Goal: Task Accomplishment & Management: Use online tool/utility

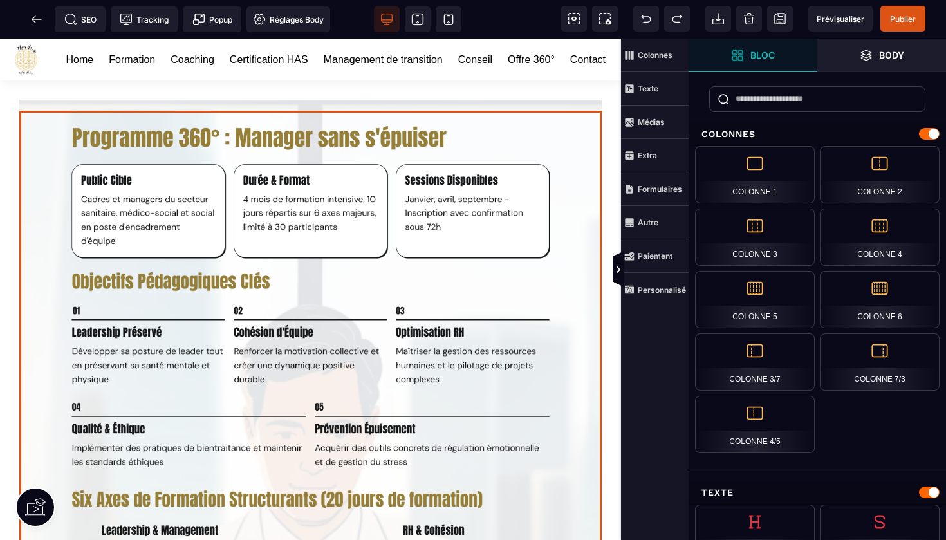
select select
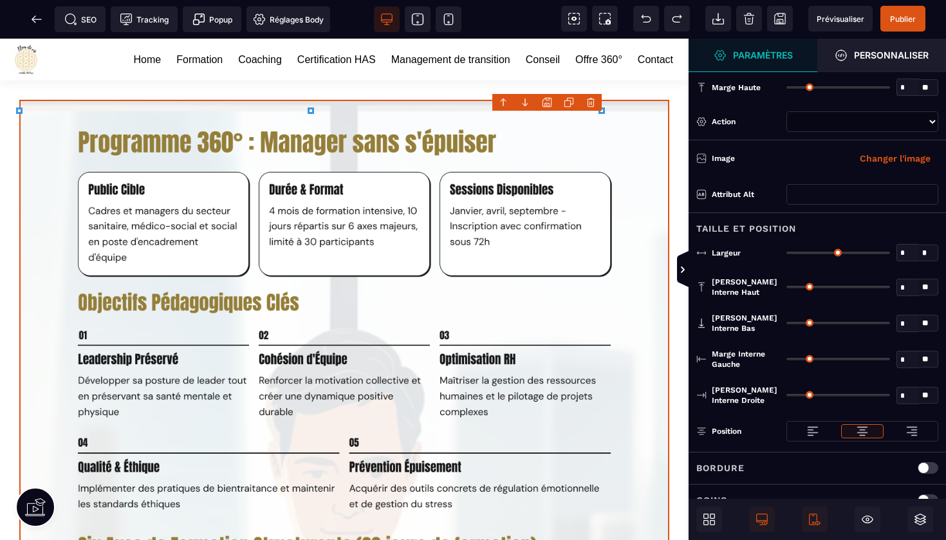
type input "*"
type input "***"
type input "*"
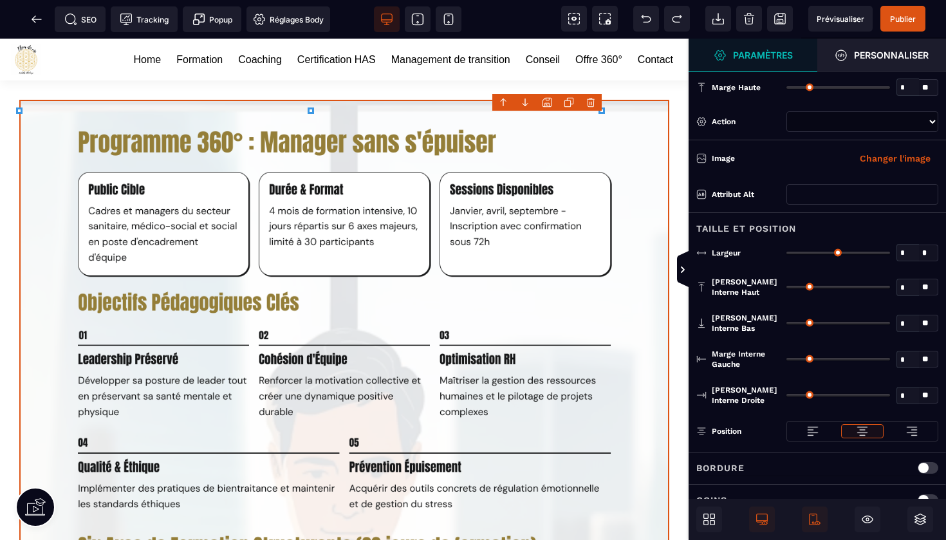
type input "*"
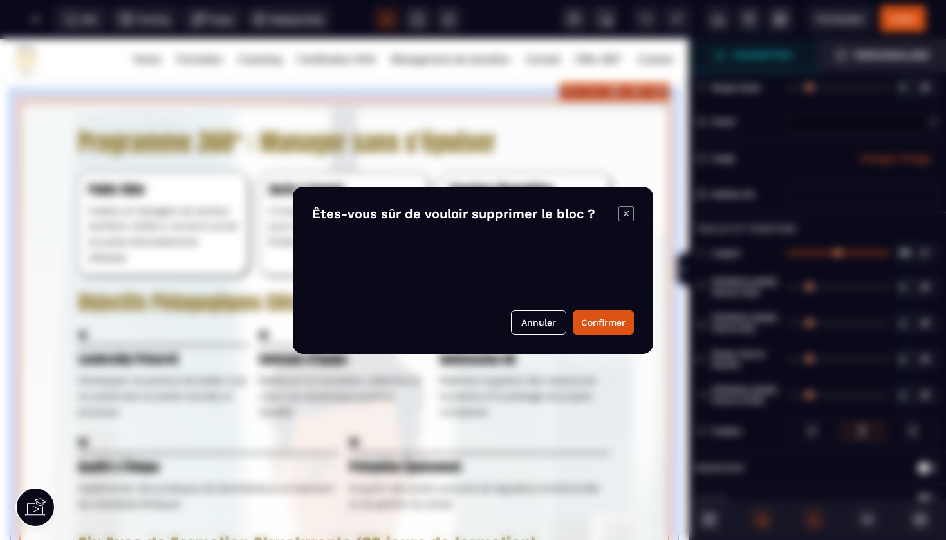
click at [657, 91] on body "B I U S A ******* [GEOGRAPHIC_DATA]" at bounding box center [473, 270] width 946 height 540
click at [593, 320] on button "Confirmer" at bounding box center [603, 322] width 61 height 24
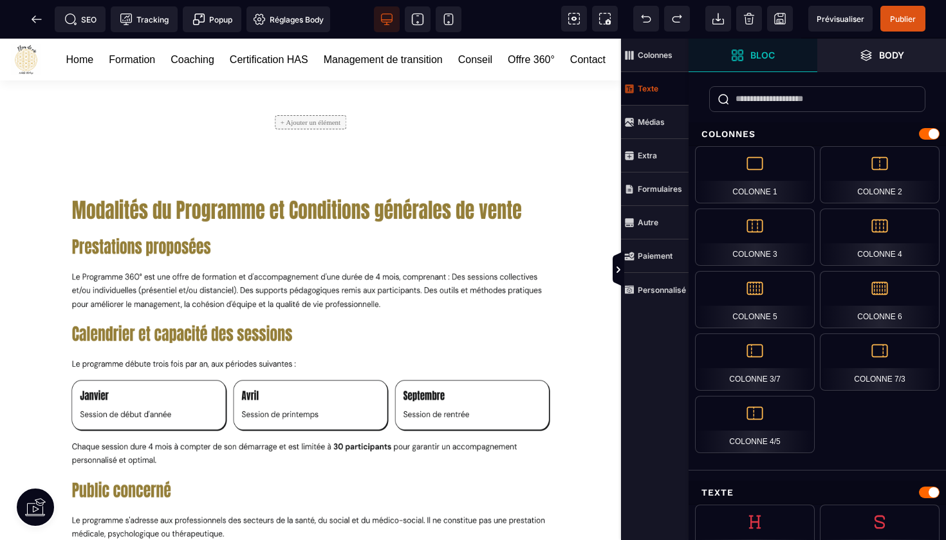
click at [656, 88] on strong "Texte" at bounding box center [648, 89] width 21 height 10
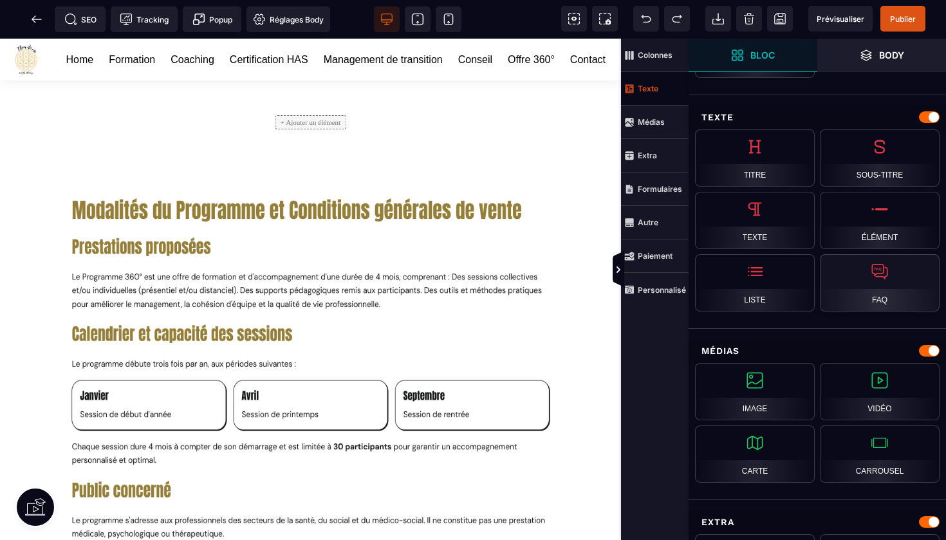
scroll to position [401, 0]
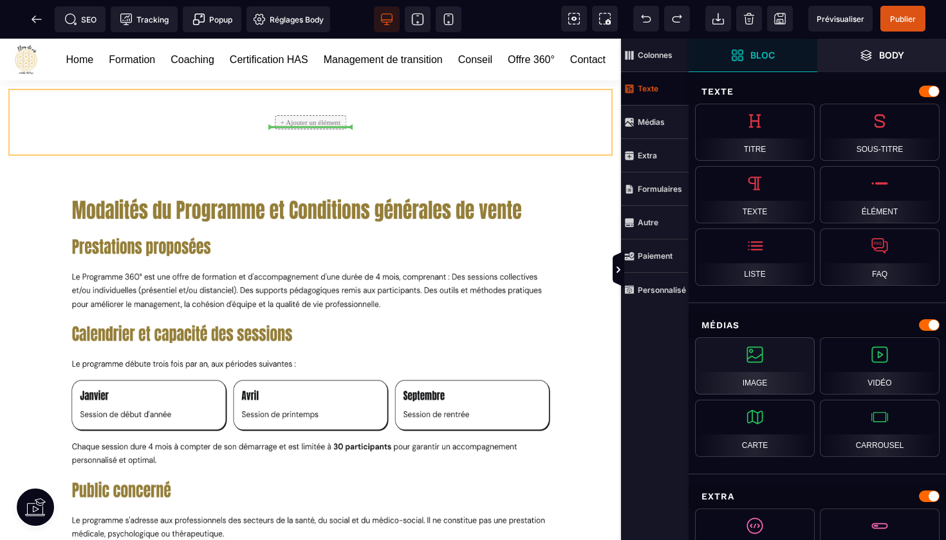
select select
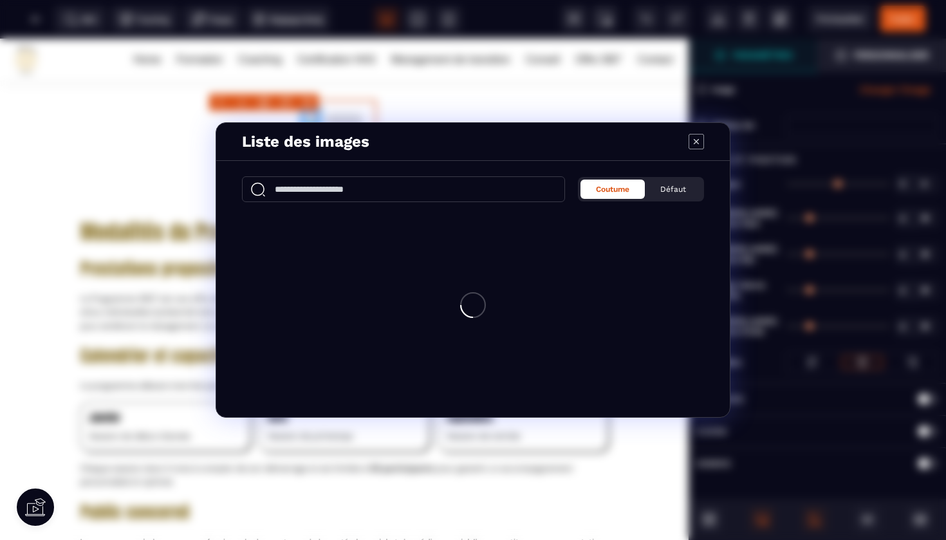
type input "*"
type input "***"
type input "*"
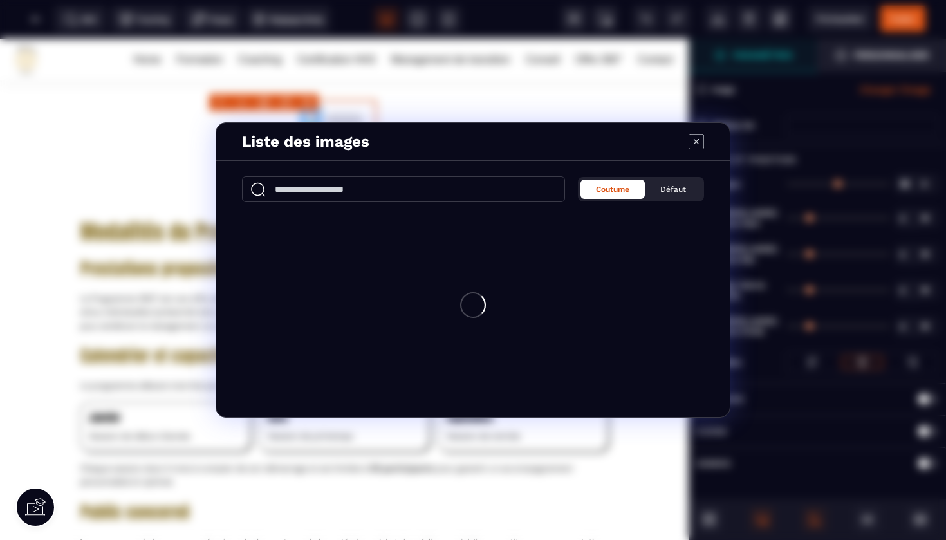
type input "*"
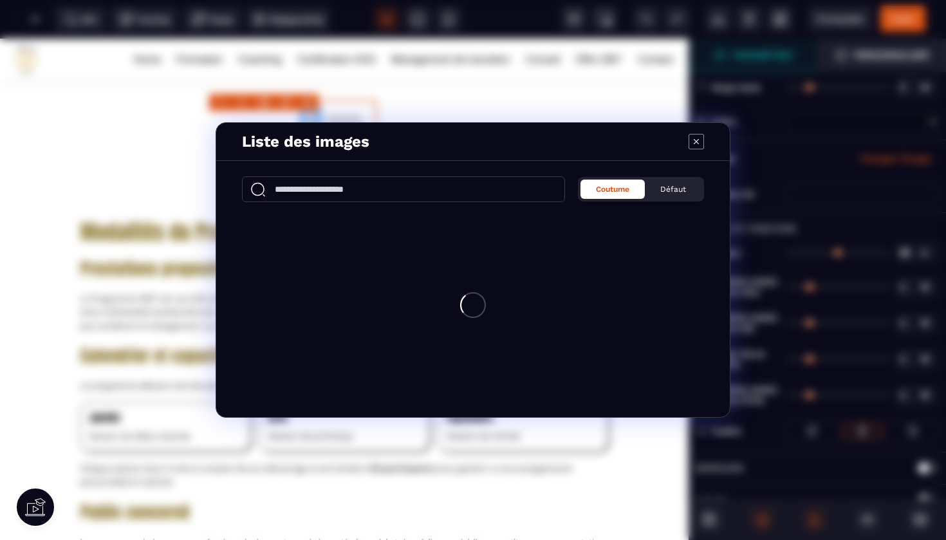
select select
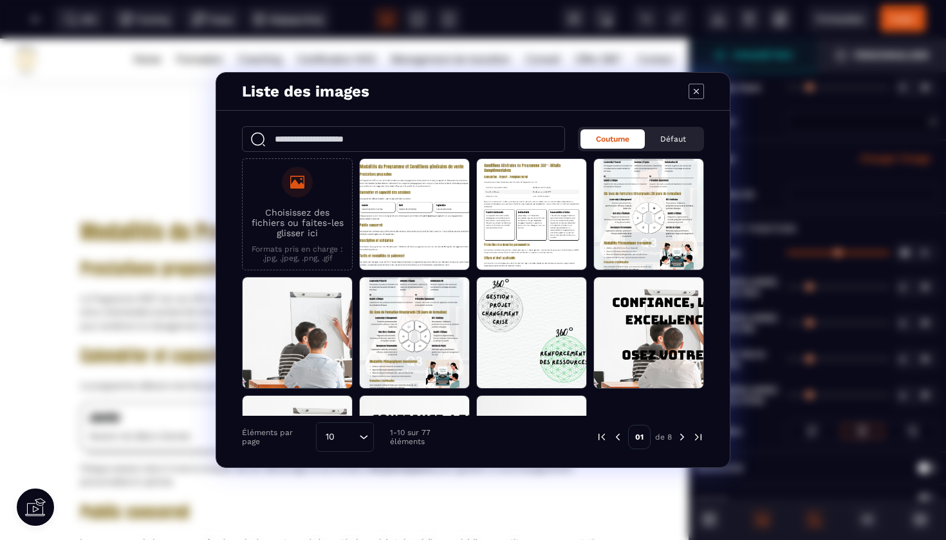
click at [296, 221] on p "Choisissez des fichiers ou faites-les glisser ici" at bounding box center [297, 222] width 97 height 31
click at [0, 0] on input "Choisissez des fichiers ou faites-les glisser ici Formats pris en charge : .jpg…" at bounding box center [0, 0] width 0 height 0
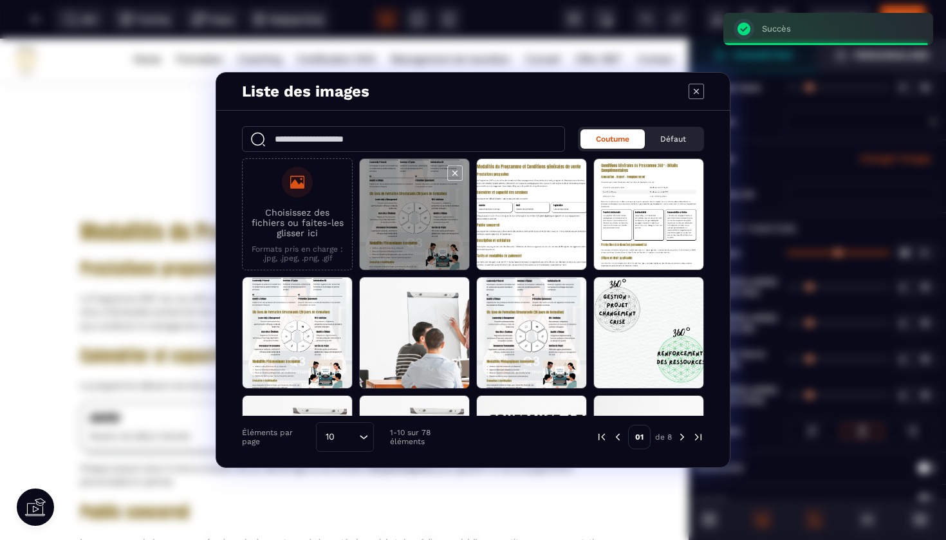
click at [384, 237] on span "Modal window" at bounding box center [414, 215] width 109 height 112
select select
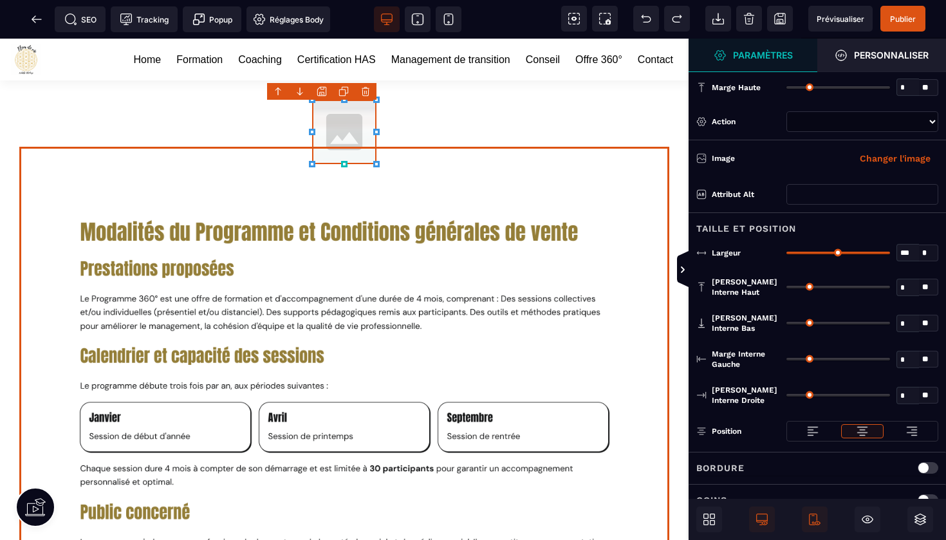
click at [392, 196] on img at bounding box center [344, 464] width 645 height 537
select select
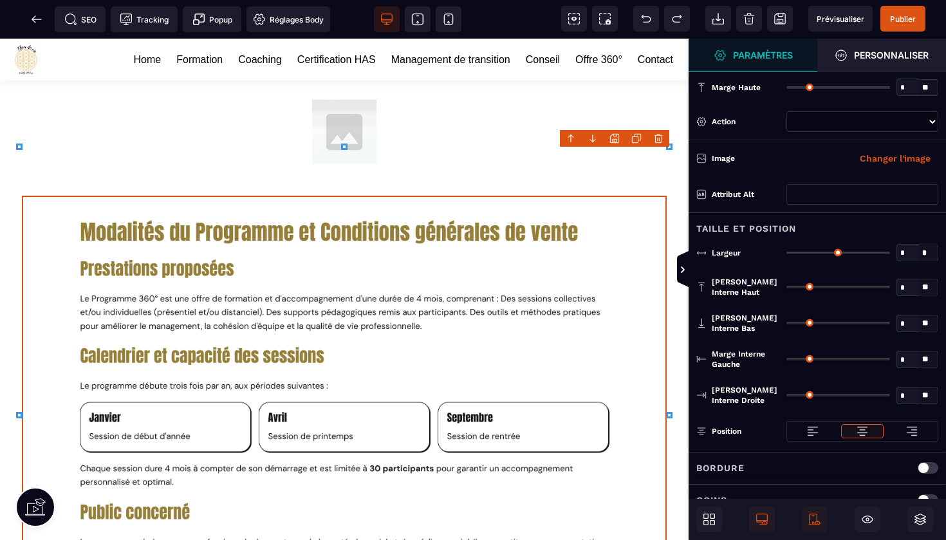
type input "*"
type input "***"
type input "*"
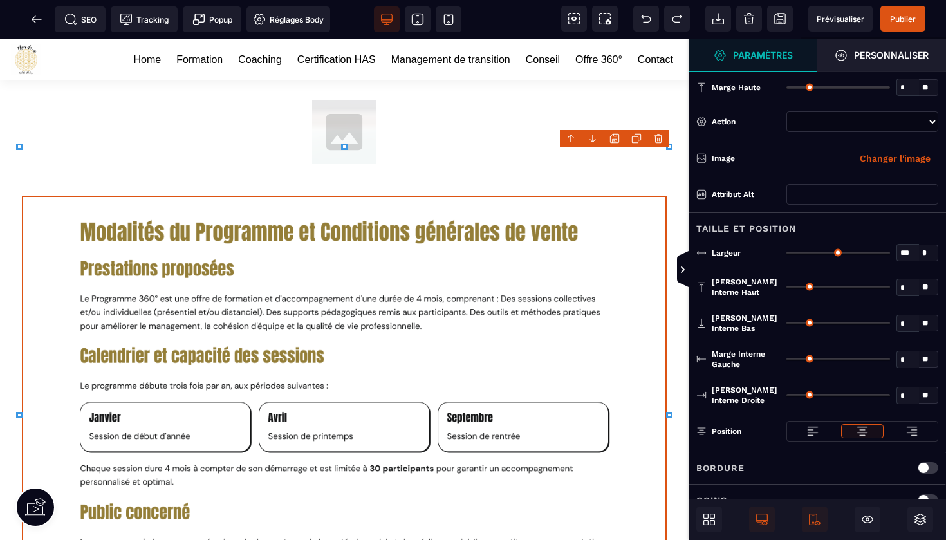
type input "*"
click at [342, 104] on img at bounding box center [344, 132] width 64 height 64
select select
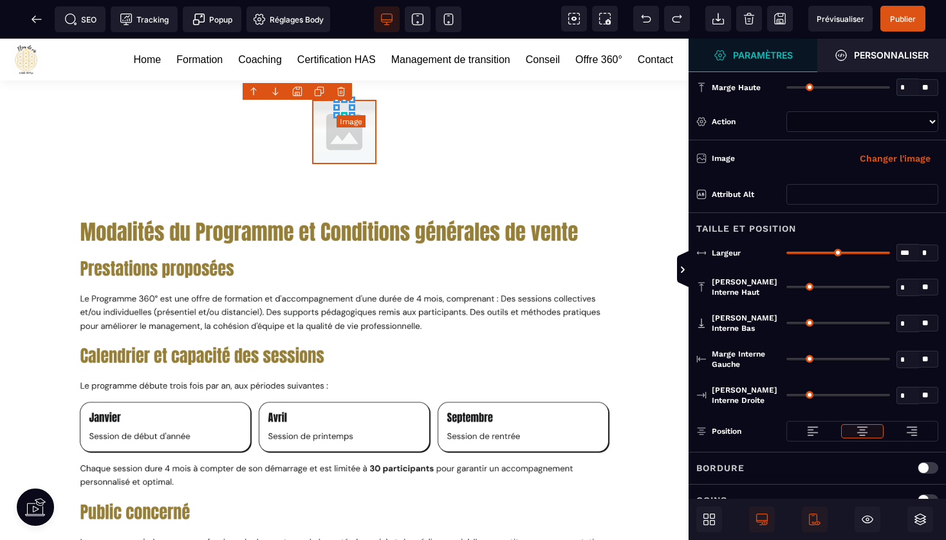
click at [340, 91] on body "B I U S A ******* Image" at bounding box center [473, 270] width 946 height 540
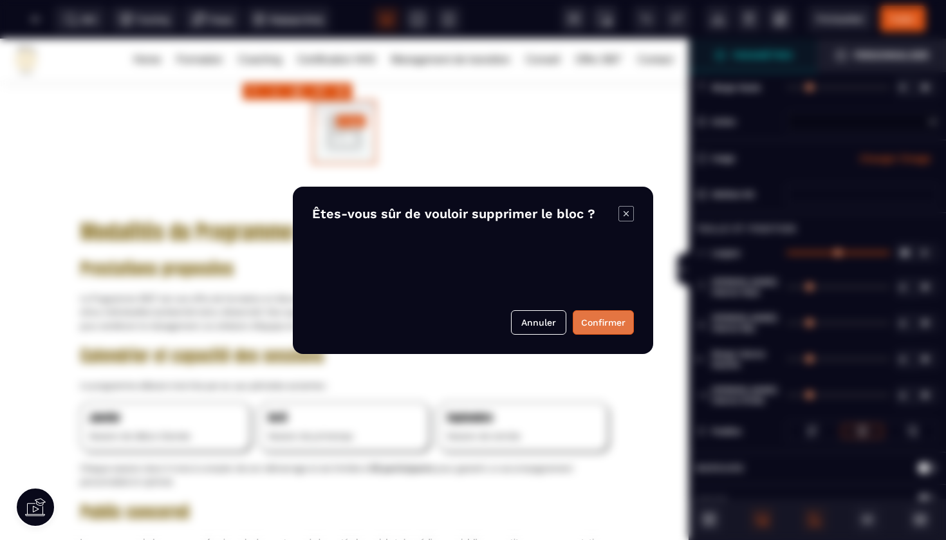
click at [594, 317] on button "Confirmer" at bounding box center [603, 322] width 61 height 24
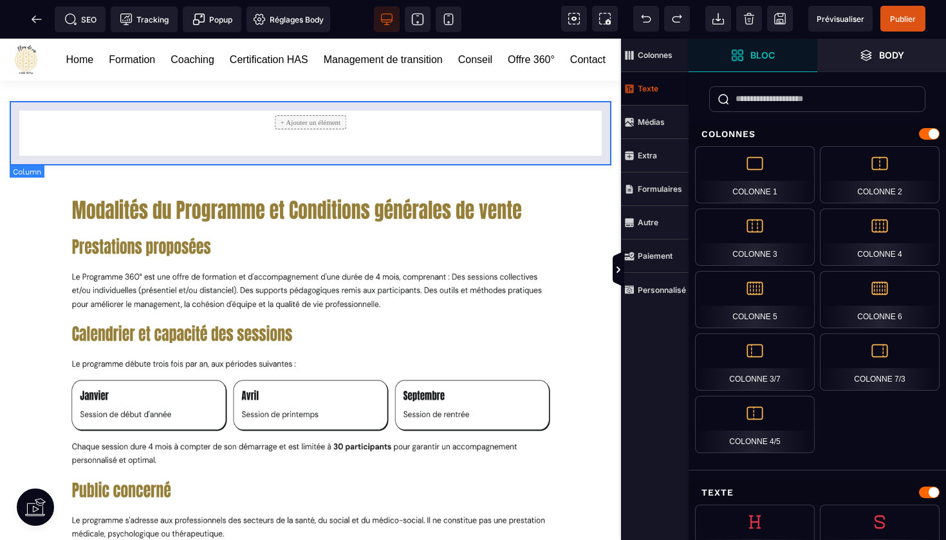
click at [312, 129] on div "+ Ajouter un élément" at bounding box center [310, 122] width 71 height 14
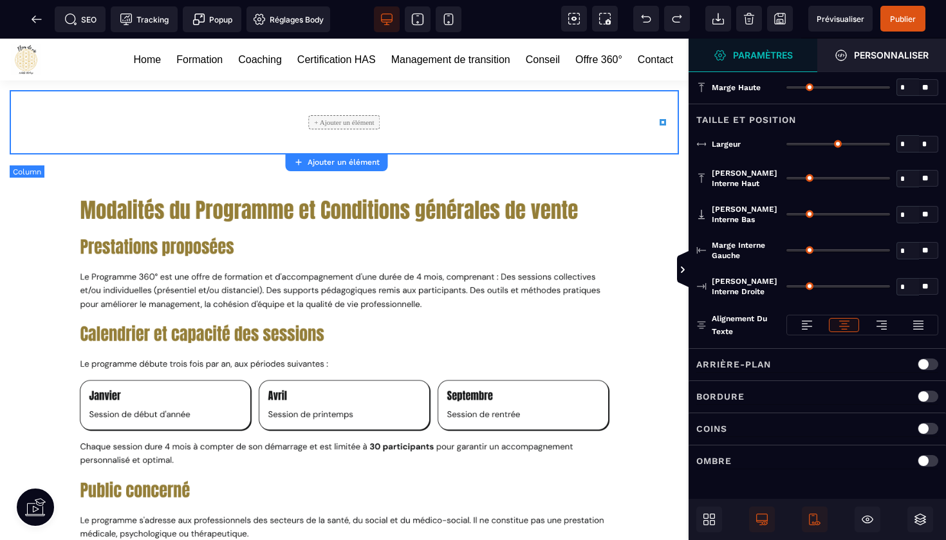
type input "*"
type input "***"
type input "**"
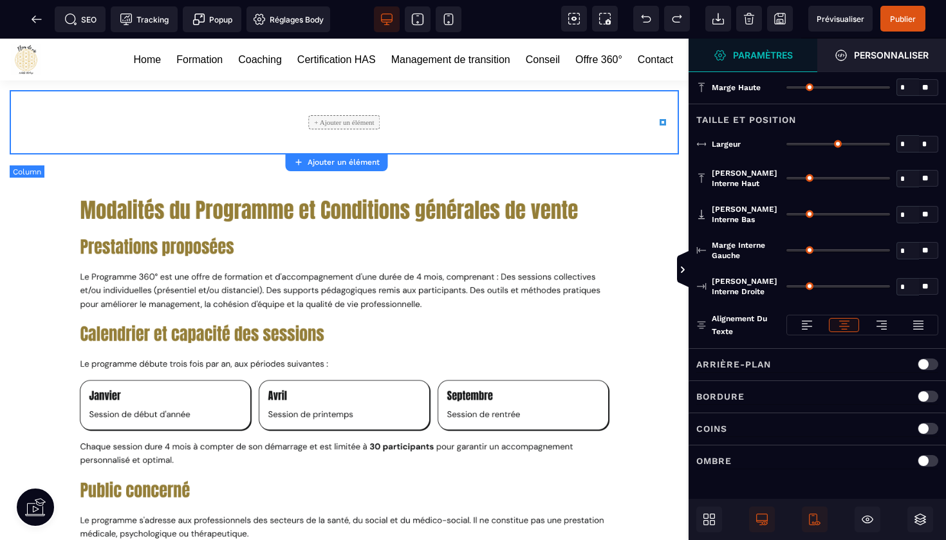
type input "**"
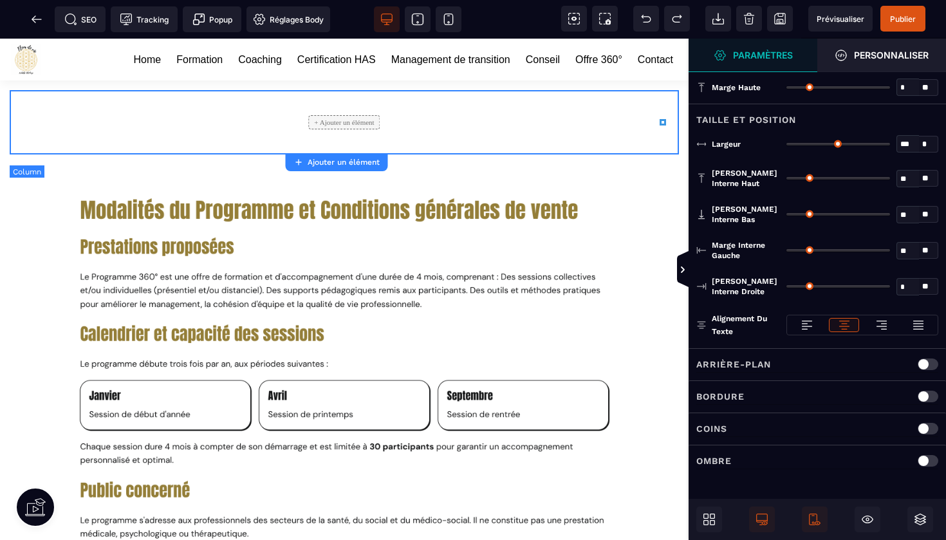
type input "**"
click at [329, 118] on div "+ Ajouter un élément" at bounding box center [343, 122] width 71 height 14
click at [333, 127] on div "+ Ajouter un élément" at bounding box center [343, 122] width 71 height 14
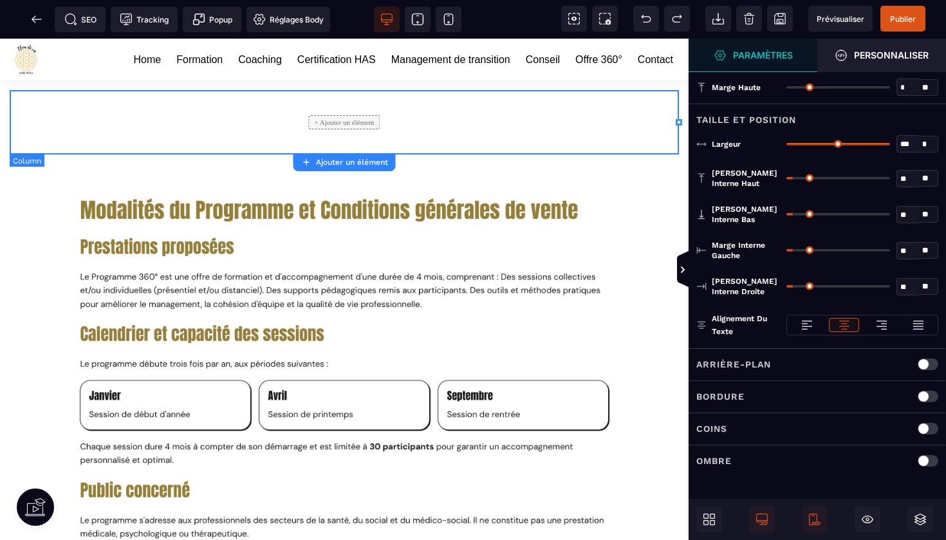
click at [325, 121] on div "+ Ajouter un élément" at bounding box center [343, 122] width 71 height 14
click at [332, 158] on span "Ajouter un élément" at bounding box center [344, 162] width 87 height 10
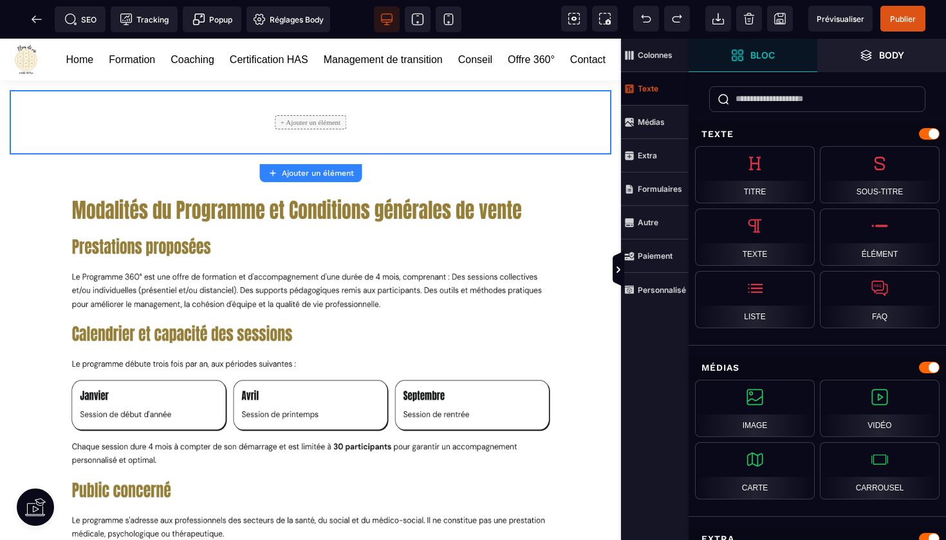
click at [647, 92] on strong "Texte" at bounding box center [648, 89] width 21 height 10
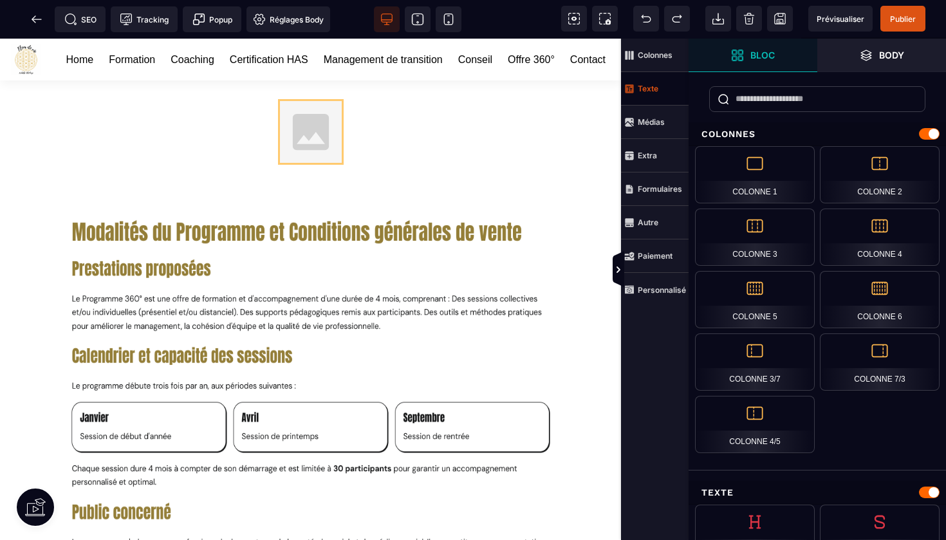
select select
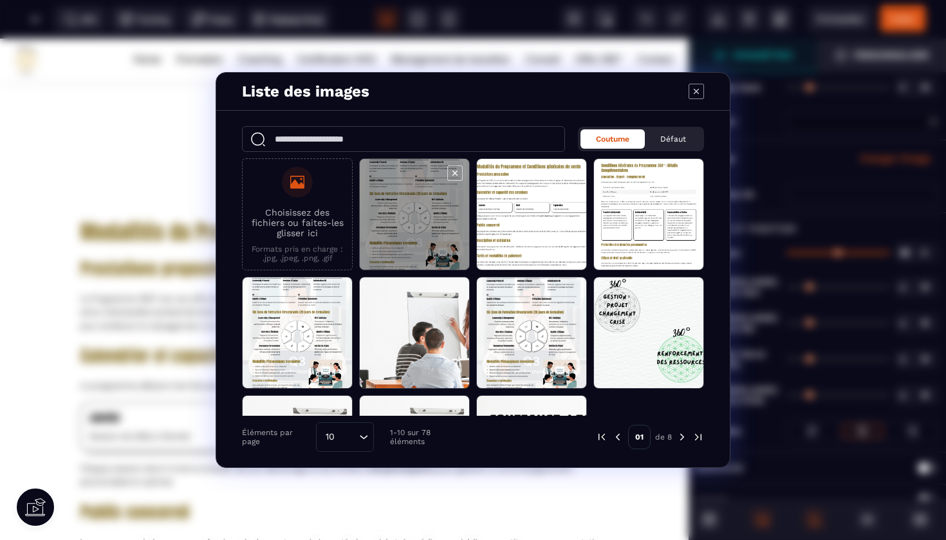
click at [395, 219] on span "Modal window" at bounding box center [414, 215] width 109 height 112
select select
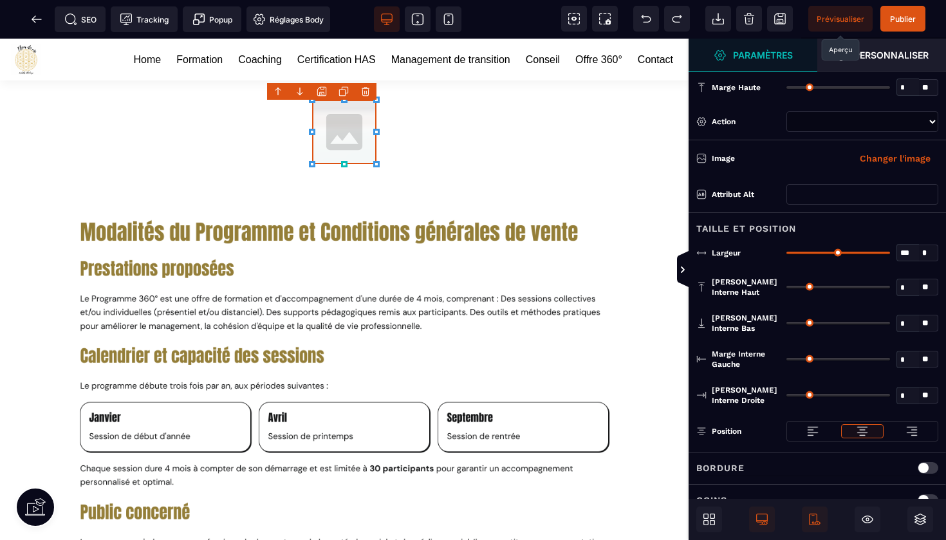
click at [837, 13] on span "Prévisualiser" at bounding box center [840, 19] width 64 height 26
click at [834, 14] on span "Prévisualiser" at bounding box center [841, 19] width 48 height 10
click at [344, 109] on img at bounding box center [344, 132] width 64 height 64
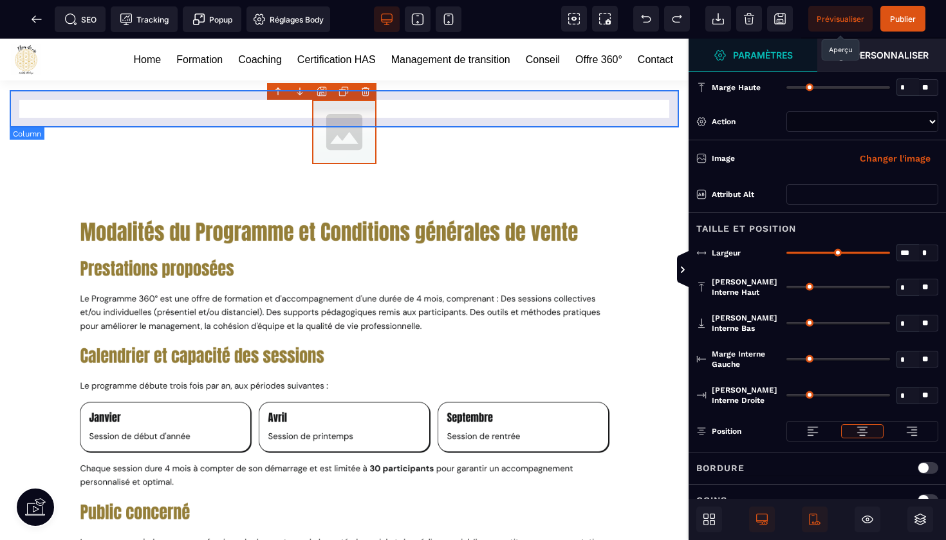
click at [363, 93] on body "B I U S A ******* [GEOGRAPHIC_DATA]" at bounding box center [473, 270] width 946 height 540
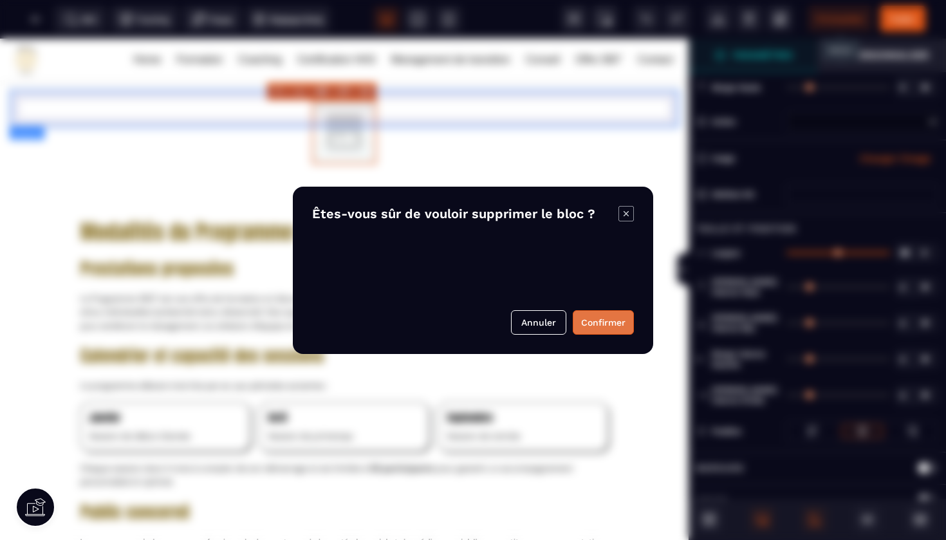
click at [600, 316] on button "Confirmer" at bounding box center [603, 322] width 61 height 24
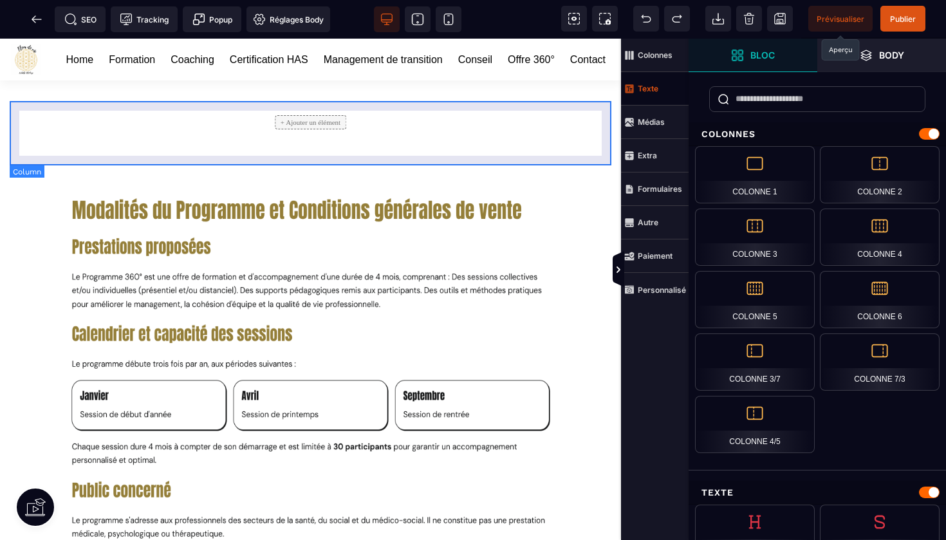
click at [313, 129] on div "+ Ajouter un élément" at bounding box center [310, 122] width 71 height 14
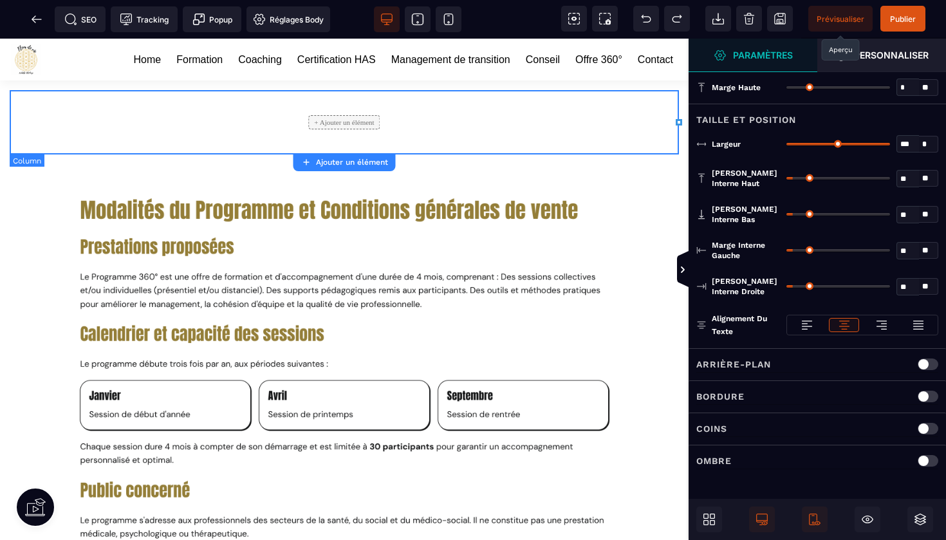
click at [327, 160] on strong "Ajouter un élément" at bounding box center [352, 162] width 72 height 9
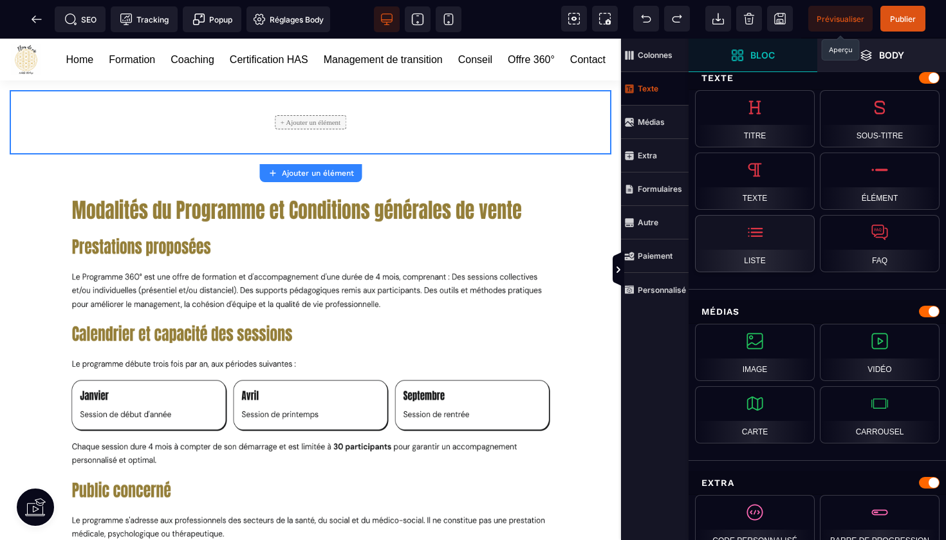
scroll to position [65, 0]
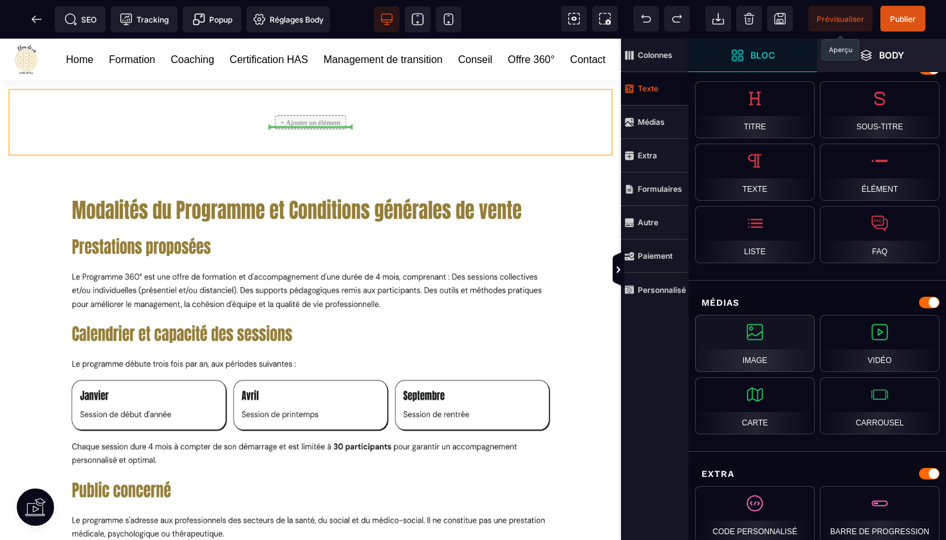
select select
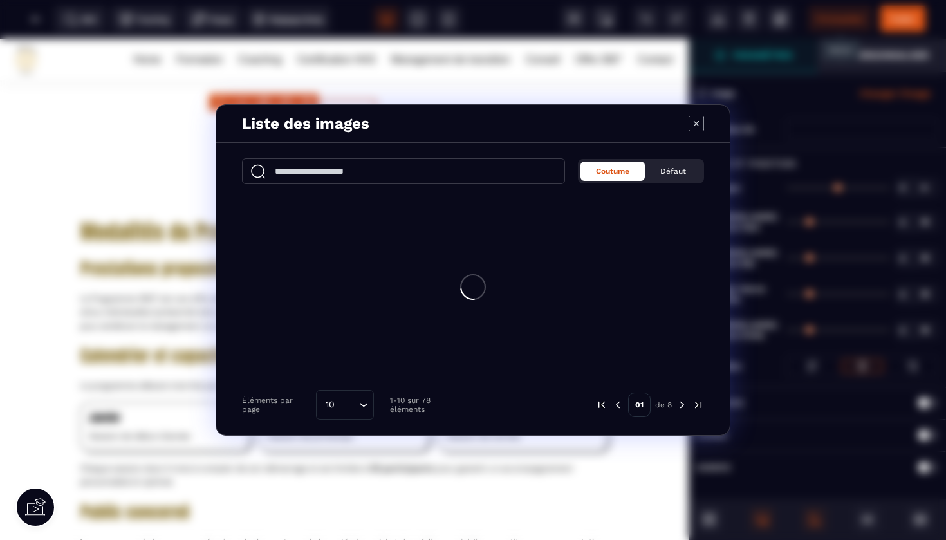
scroll to position [0, 0]
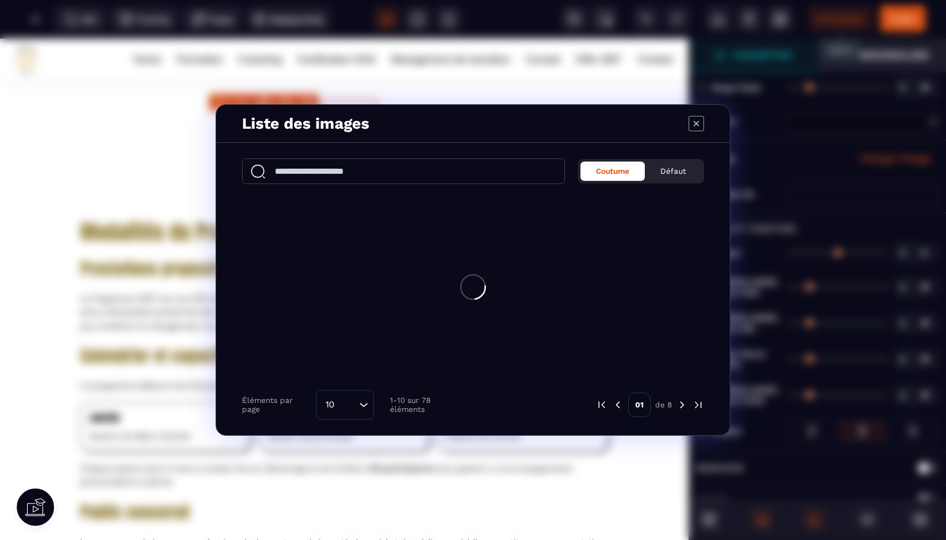
type input "*"
type input "***"
type input "*"
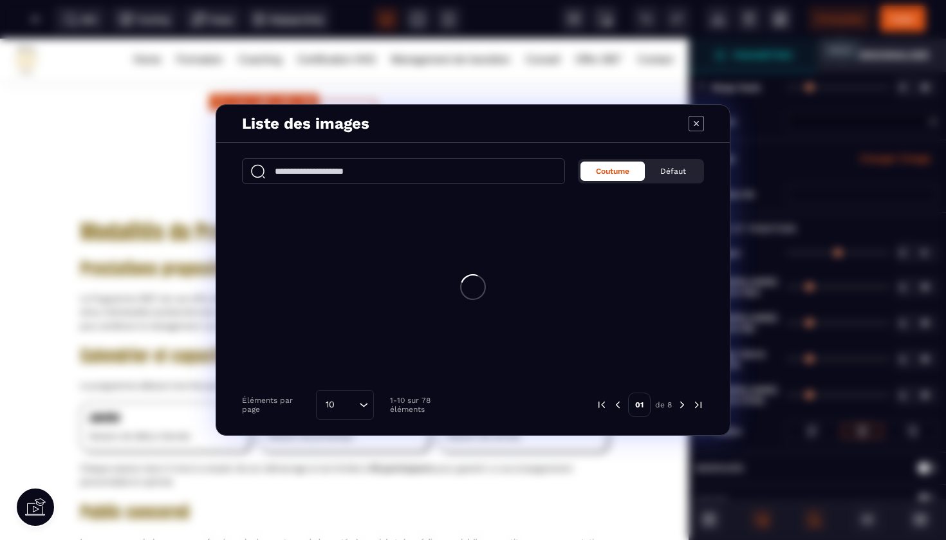
type input "*"
select select
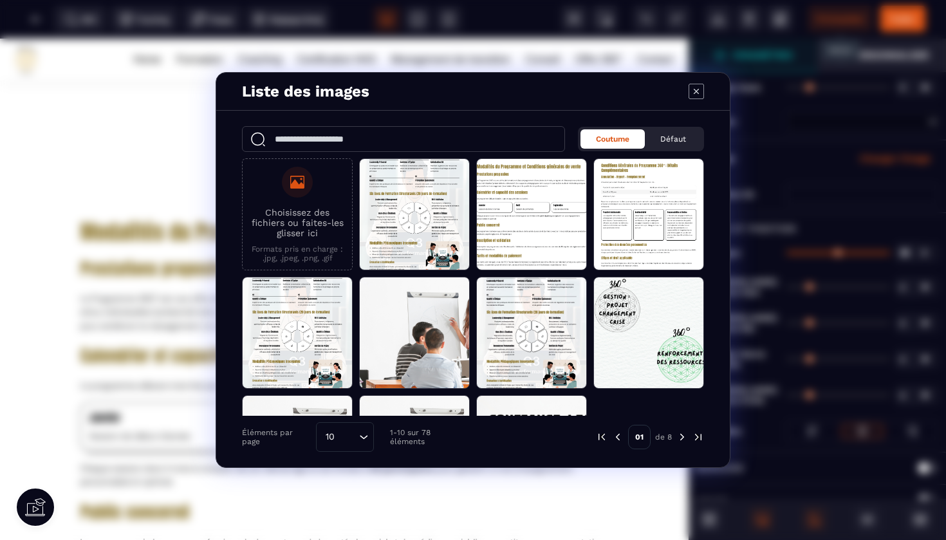
click at [319, 226] on p "Choisissez des fichiers ou faites-les glisser ici" at bounding box center [297, 222] width 97 height 31
click at [0, 0] on input "Choisissez des fichiers ou faites-les glisser ici Formats pris en charge : .jpg…" at bounding box center [0, 0] width 0 height 0
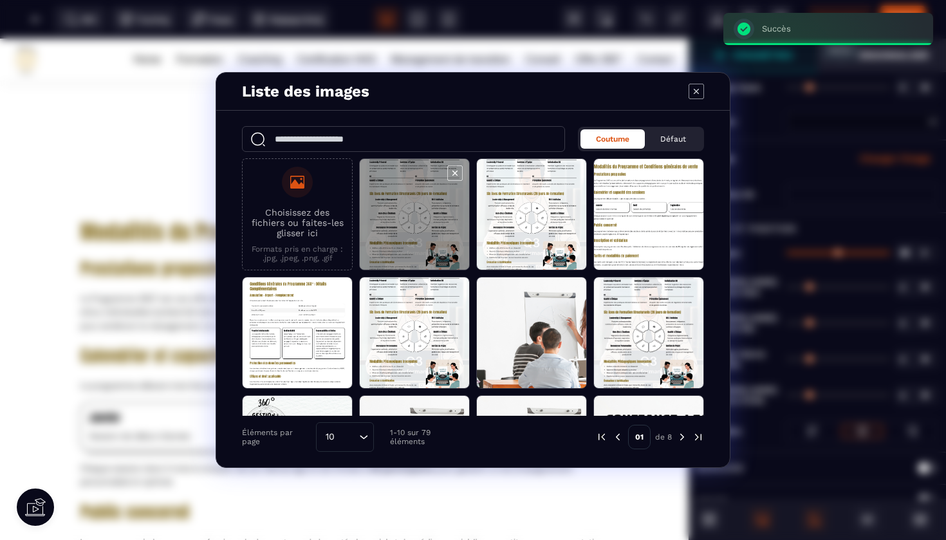
click at [394, 231] on span "Modal window" at bounding box center [414, 215] width 109 height 112
select select
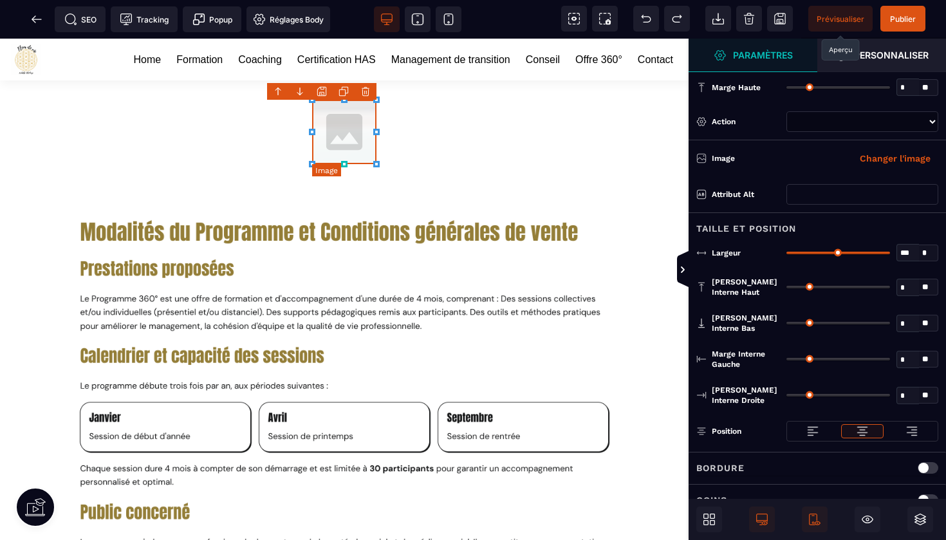
click at [370, 94] on body "B I U S A ******* Image" at bounding box center [473, 270] width 946 height 540
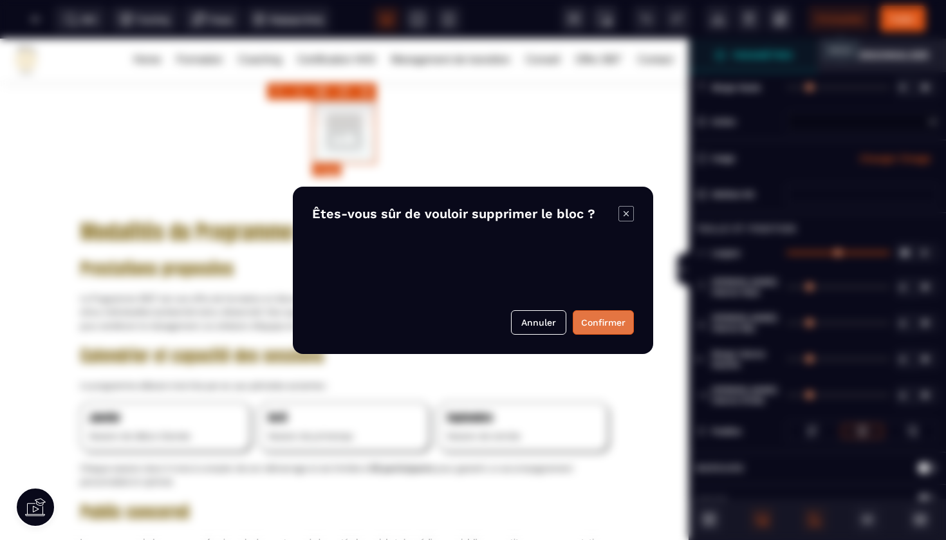
click at [597, 317] on button "Confirmer" at bounding box center [603, 322] width 61 height 24
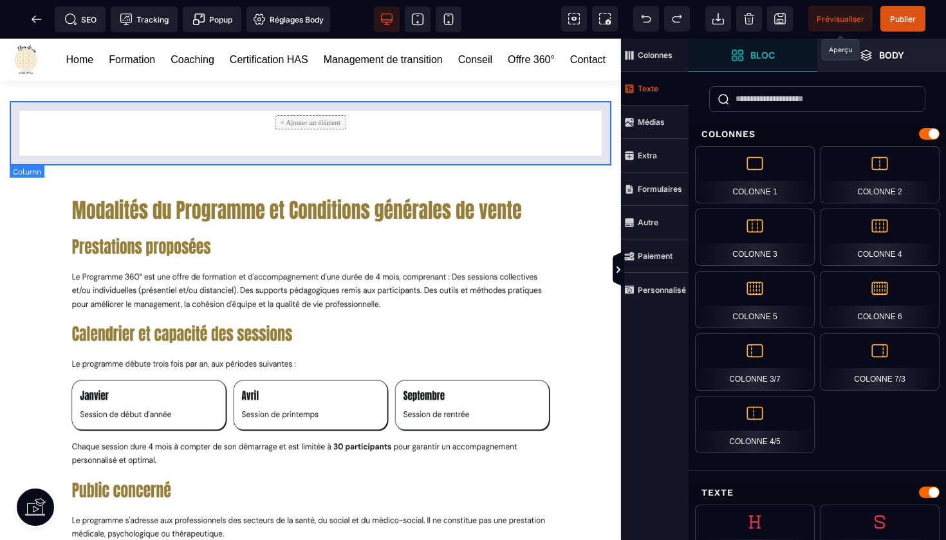
click at [306, 129] on div "+ Ajouter un élément" at bounding box center [310, 122] width 71 height 14
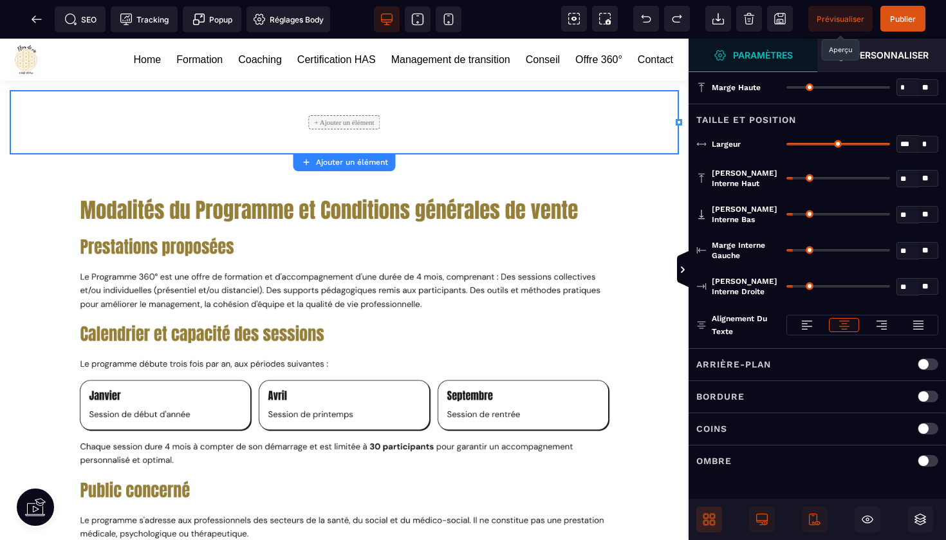
click at [713, 524] on icon at bounding box center [712, 522] width 5 height 5
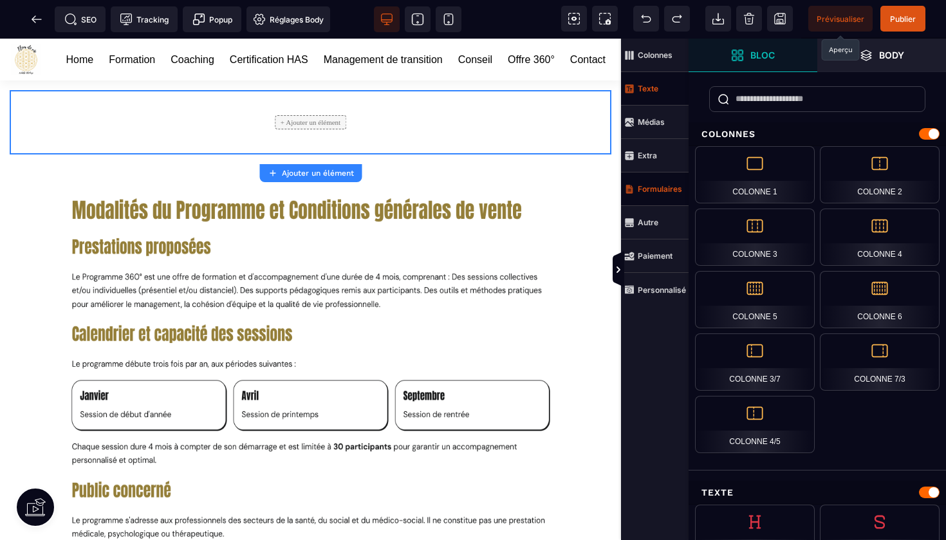
click at [651, 189] on strong "Formulaires" at bounding box center [660, 189] width 44 height 10
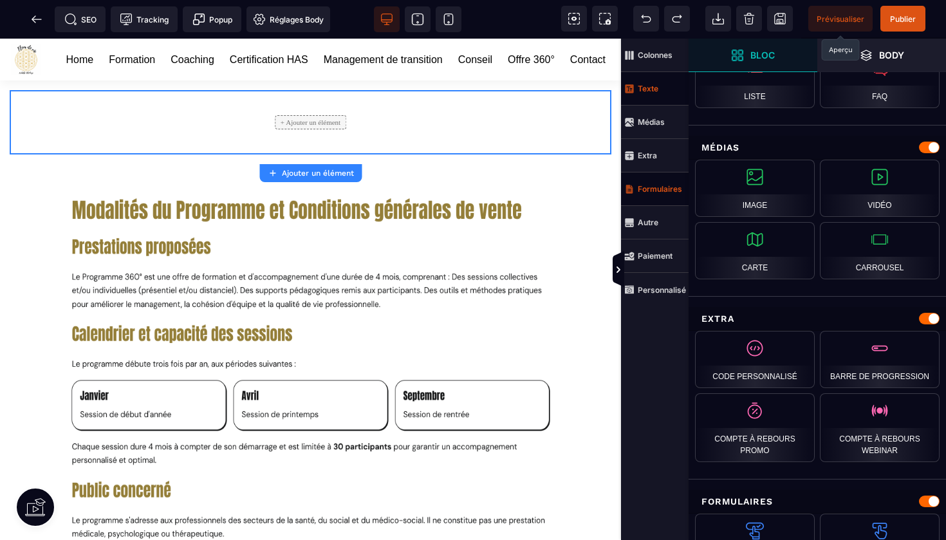
scroll to position [578, 0]
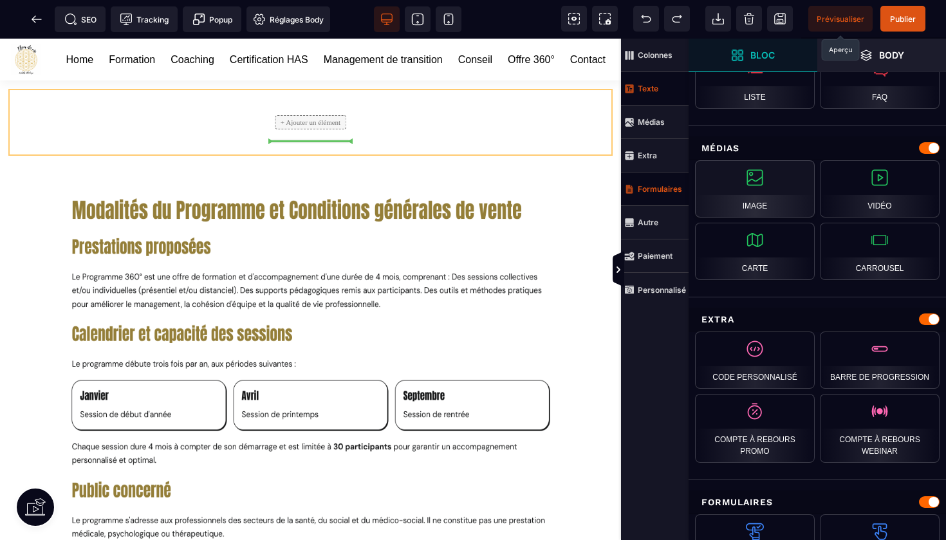
select select
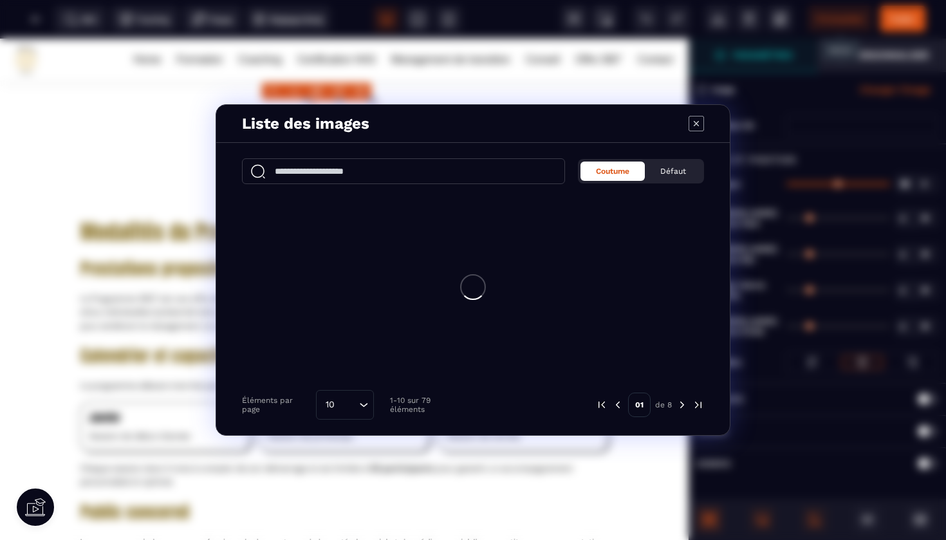
scroll to position [0, 0]
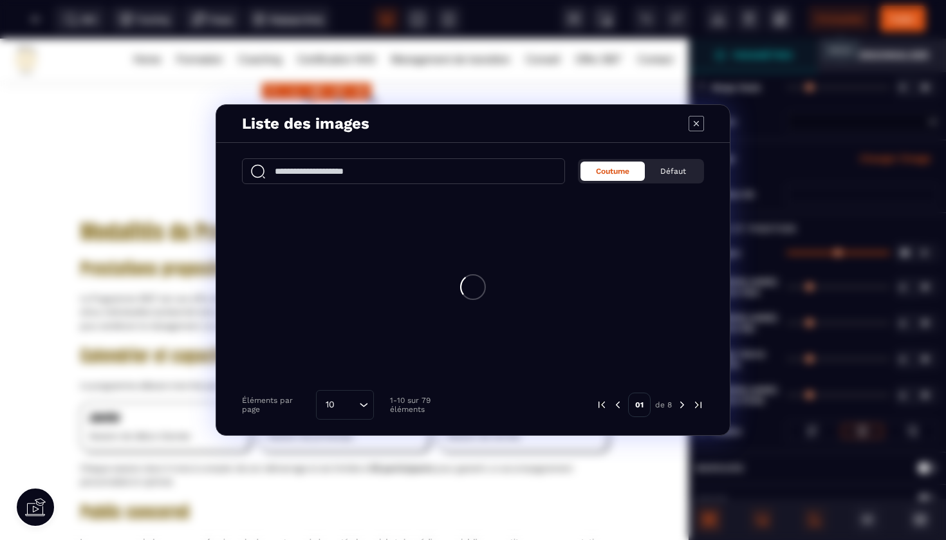
select select
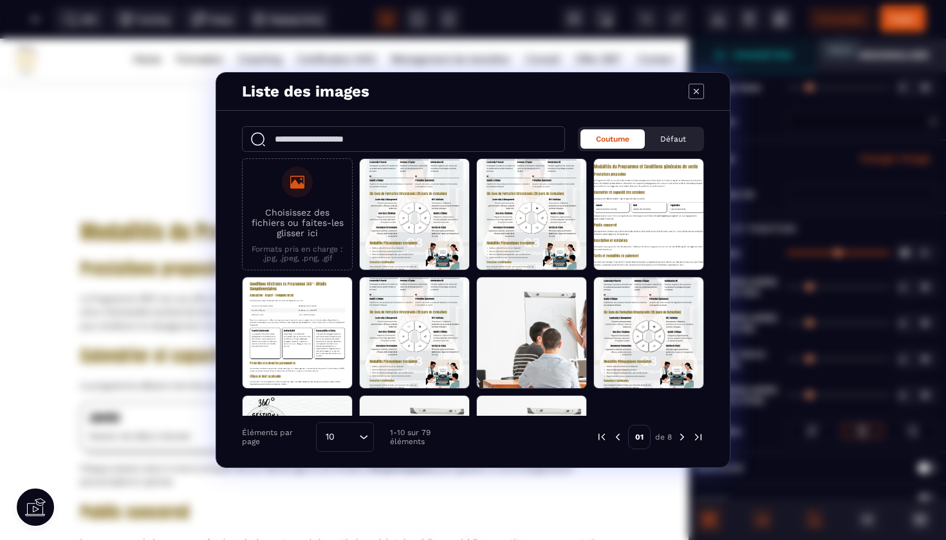
click at [308, 216] on p "Choisissez des fichiers ou faites-les glisser ici" at bounding box center [297, 222] width 97 height 31
click at [0, 0] on input "Choisissez des fichiers ou faites-les glisser ici Formats pris en charge : .jpg…" at bounding box center [0, 0] width 0 height 0
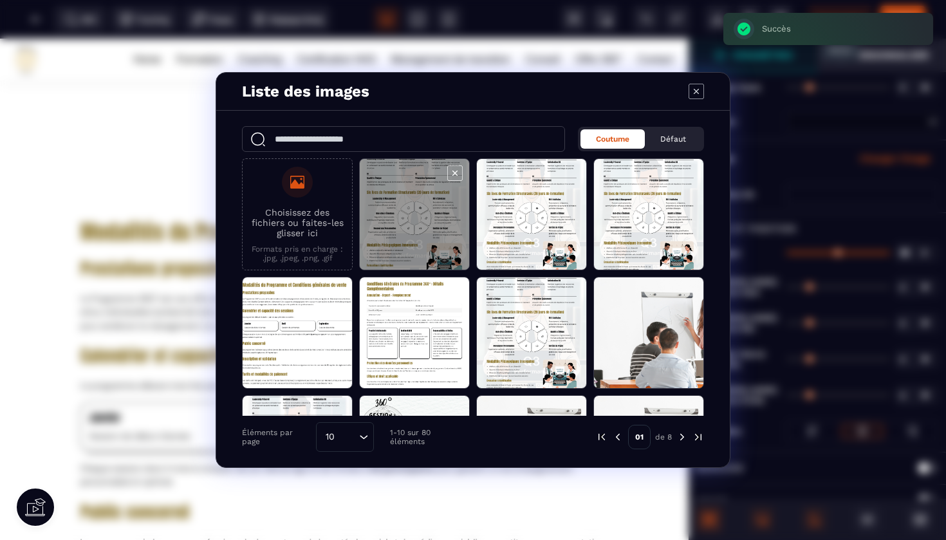
click at [408, 236] on span "Modal window" at bounding box center [414, 215] width 109 height 112
select select
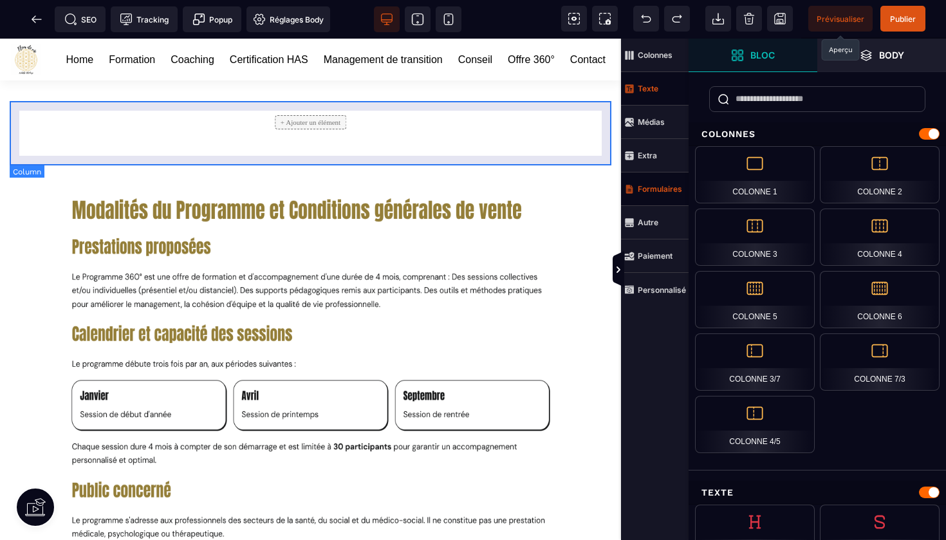
click at [314, 129] on div "+ Ajouter un élément" at bounding box center [310, 122] width 71 height 14
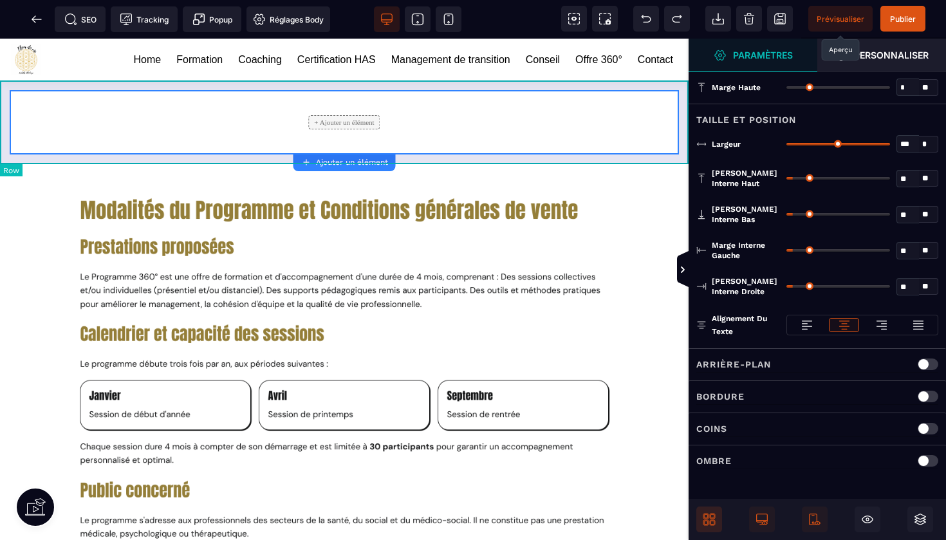
click at [339, 158] on strong "Ajouter un élément" at bounding box center [352, 162] width 72 height 9
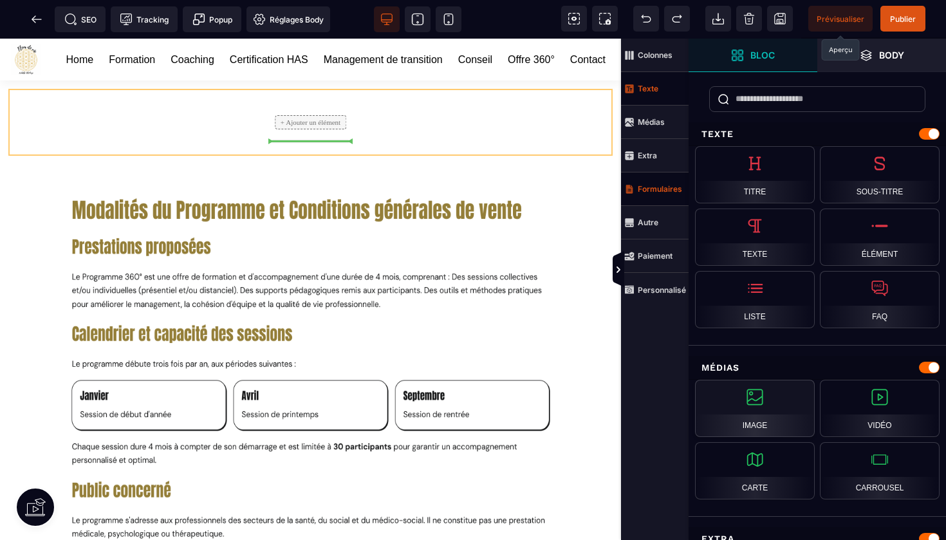
select select
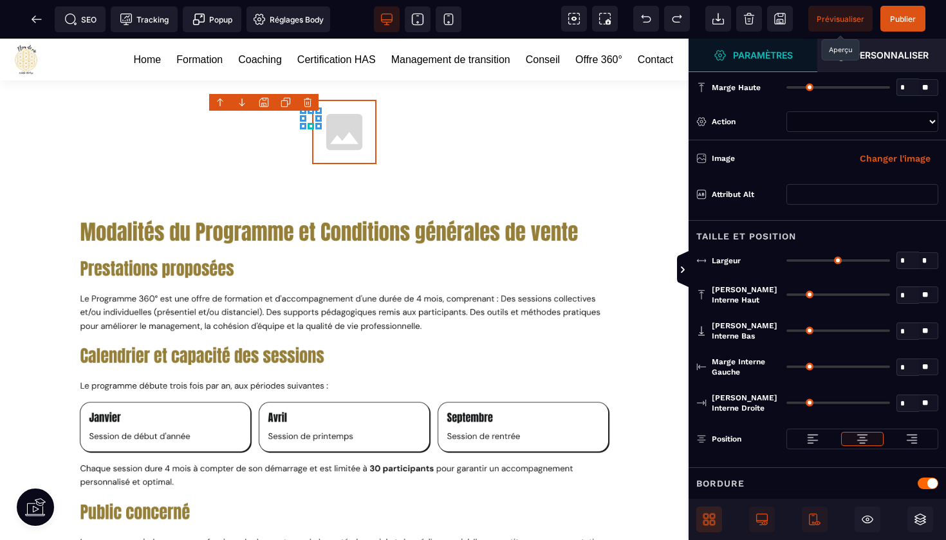
type input "*"
type input "***"
type input "*"
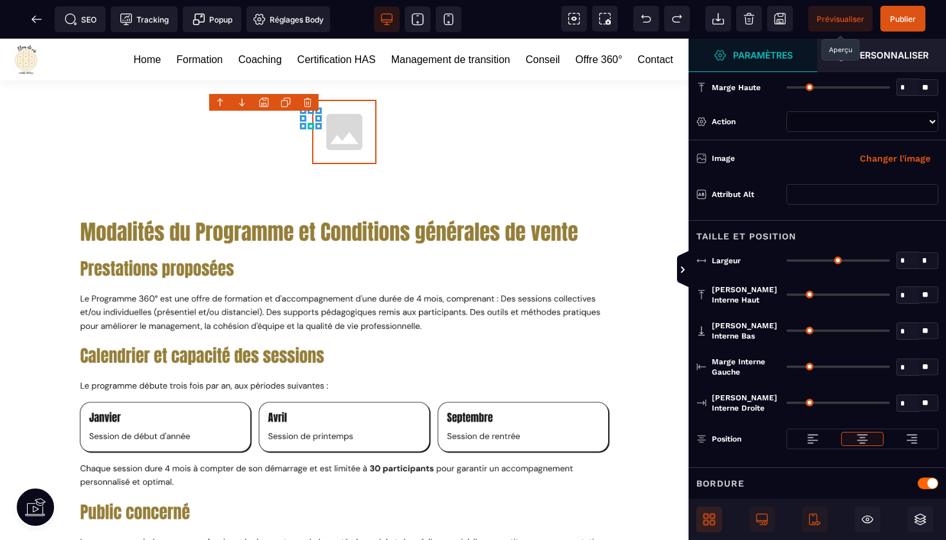
type input "*"
select select
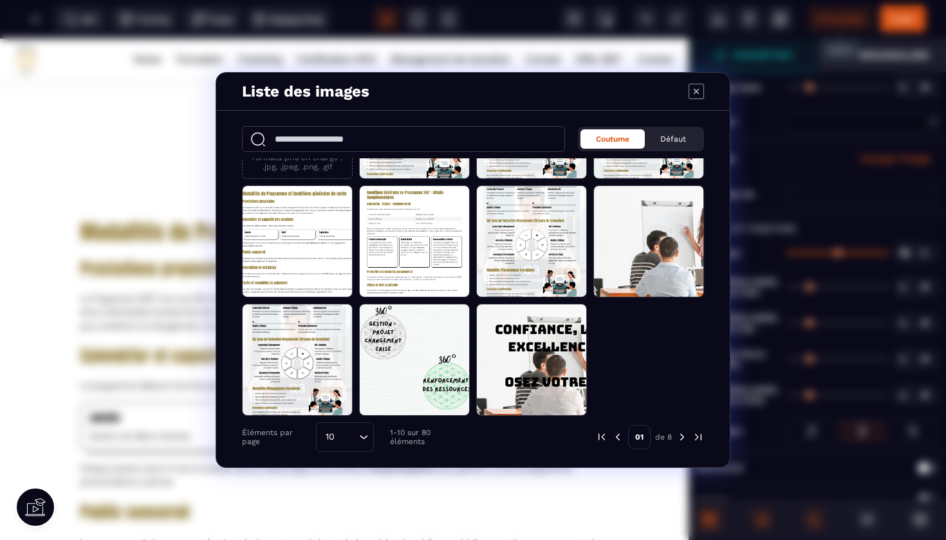
scroll to position [91, 0]
click at [696, 93] on icon "Modal window" at bounding box center [696, 91] width 15 height 15
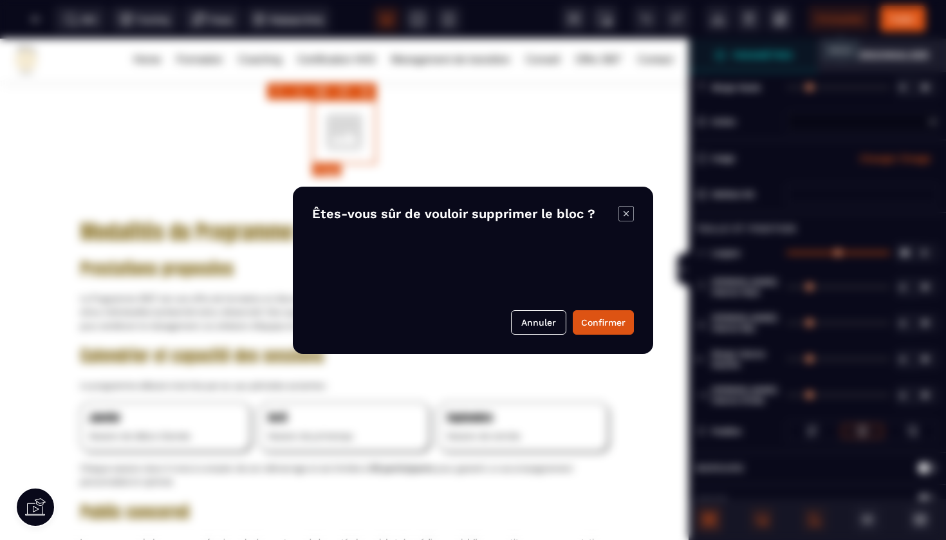
click at [364, 89] on body "B I U S A ******* Image" at bounding box center [473, 270] width 946 height 540
click at [597, 324] on button "Confirmer" at bounding box center [603, 322] width 61 height 24
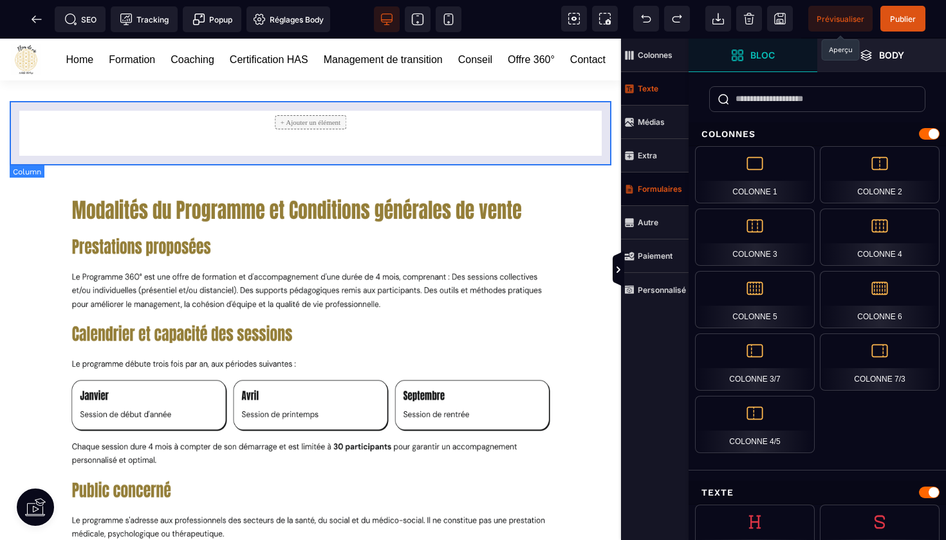
click at [337, 153] on div "+ Ajouter un élément" at bounding box center [311, 122] width 602 height 64
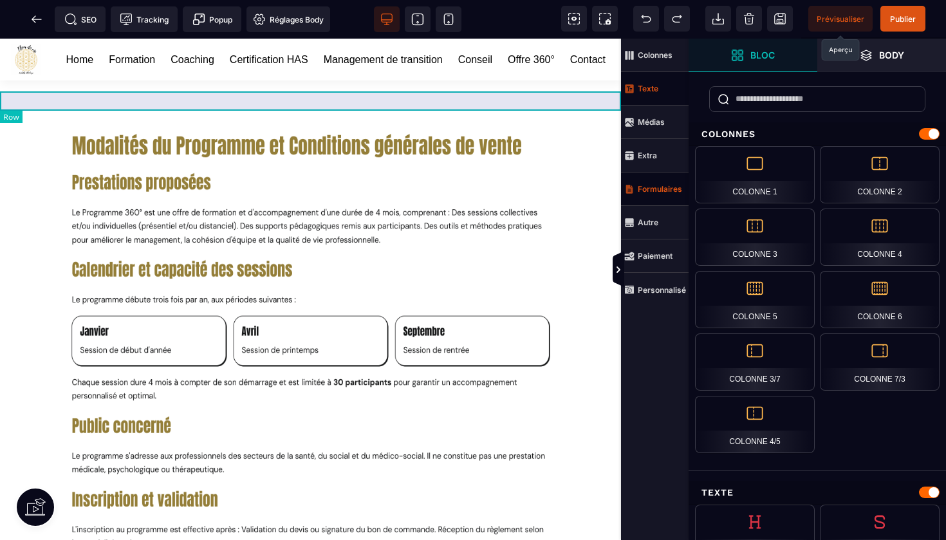
click at [303, 99] on div at bounding box center [310, 89] width 621 height 19
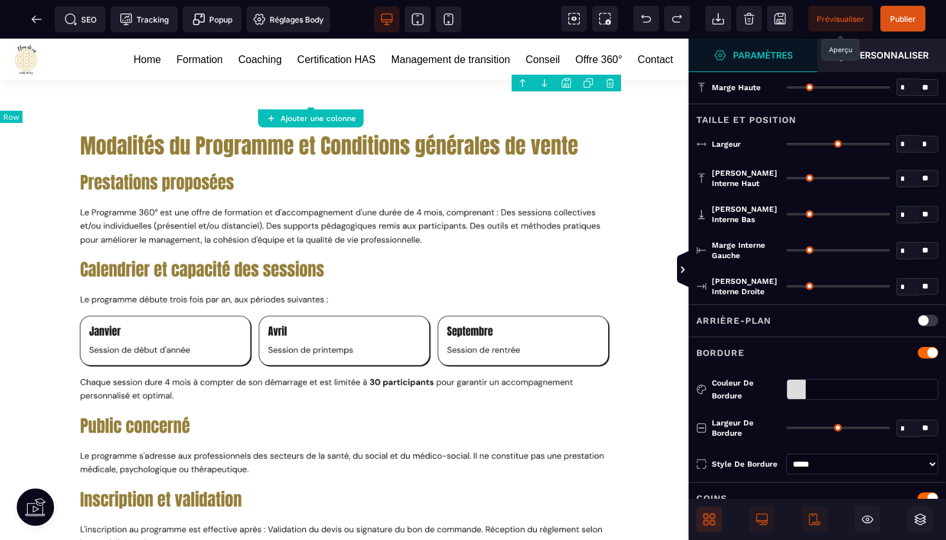
type input "***"
type input "**"
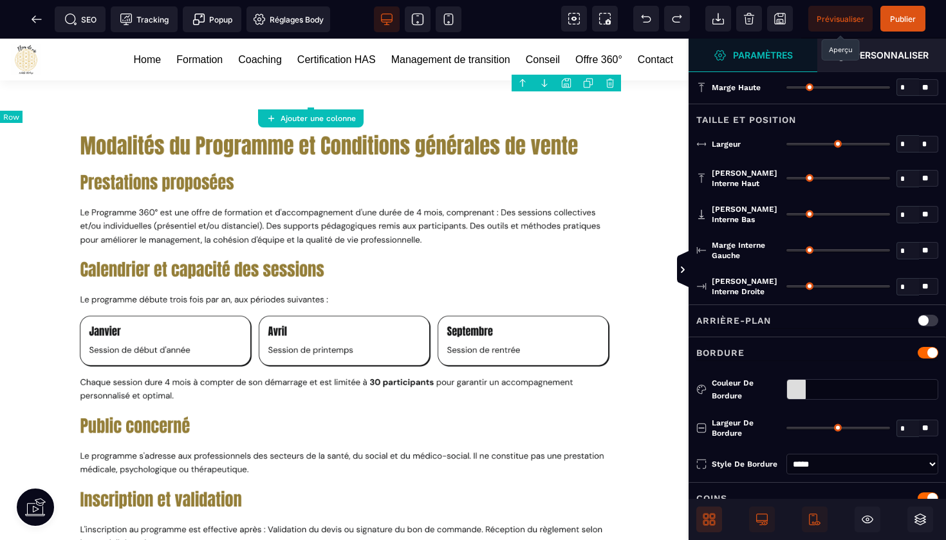
type input "**"
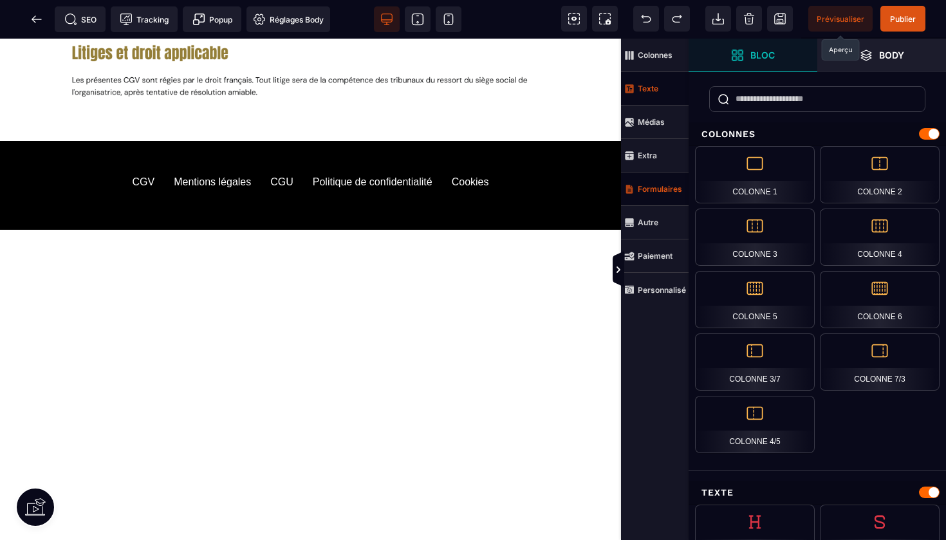
scroll to position [1127, 0]
click at [905, 17] on span "Publier" at bounding box center [903, 19] width 26 height 10
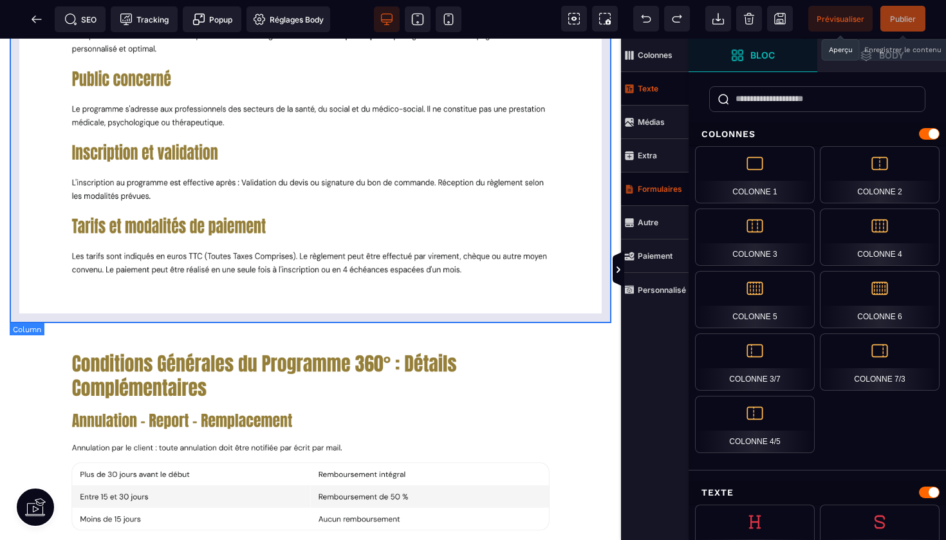
scroll to position [34, 0]
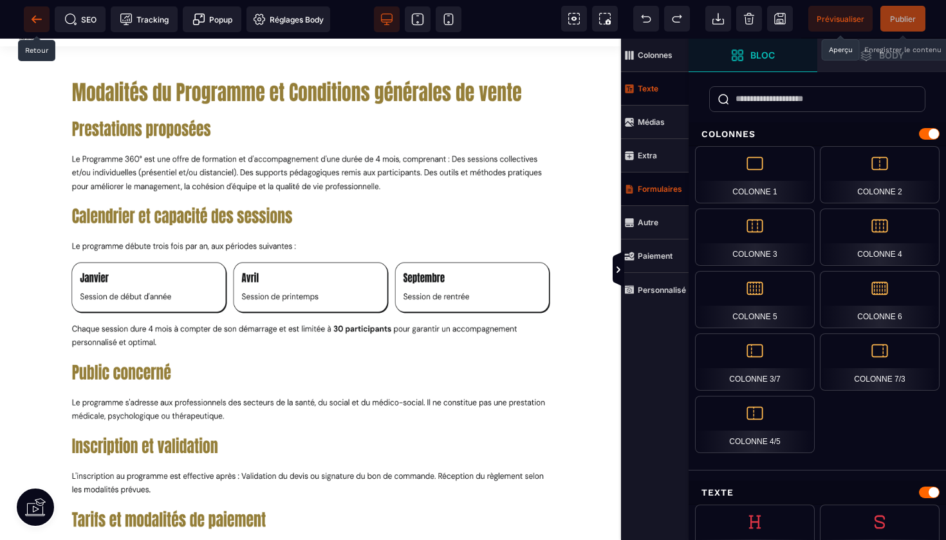
click at [39, 24] on icon at bounding box center [36, 19] width 13 height 13
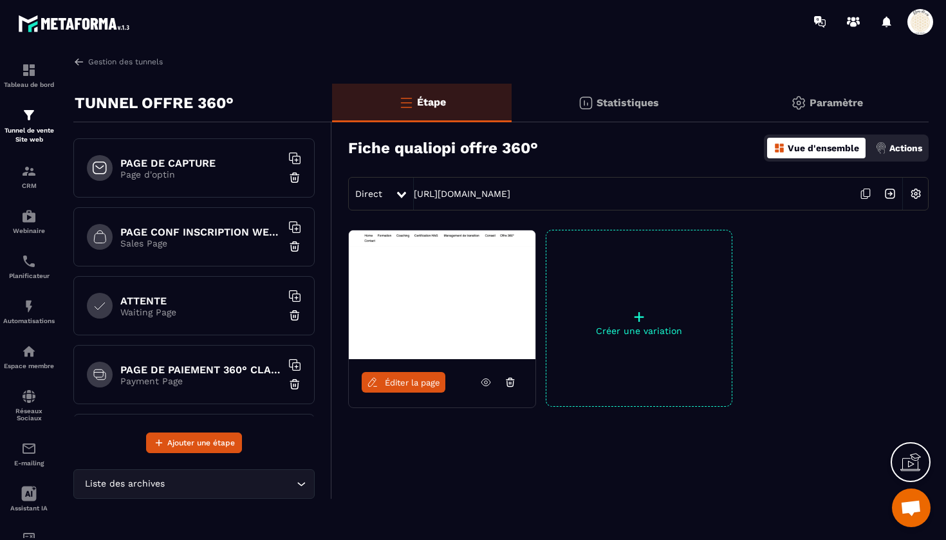
click at [185, 174] on p "Page d'optin" at bounding box center [200, 174] width 161 height 10
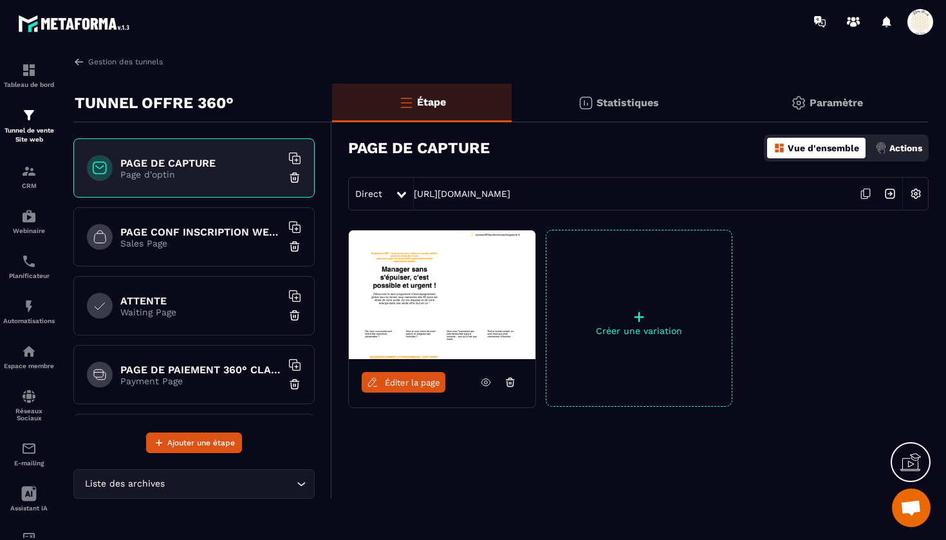
click at [486, 380] on icon at bounding box center [486, 382] width 12 height 12
click at [405, 388] on link "Éditer la page" at bounding box center [404, 382] width 84 height 21
